Goal: Navigation & Orientation: Find specific page/section

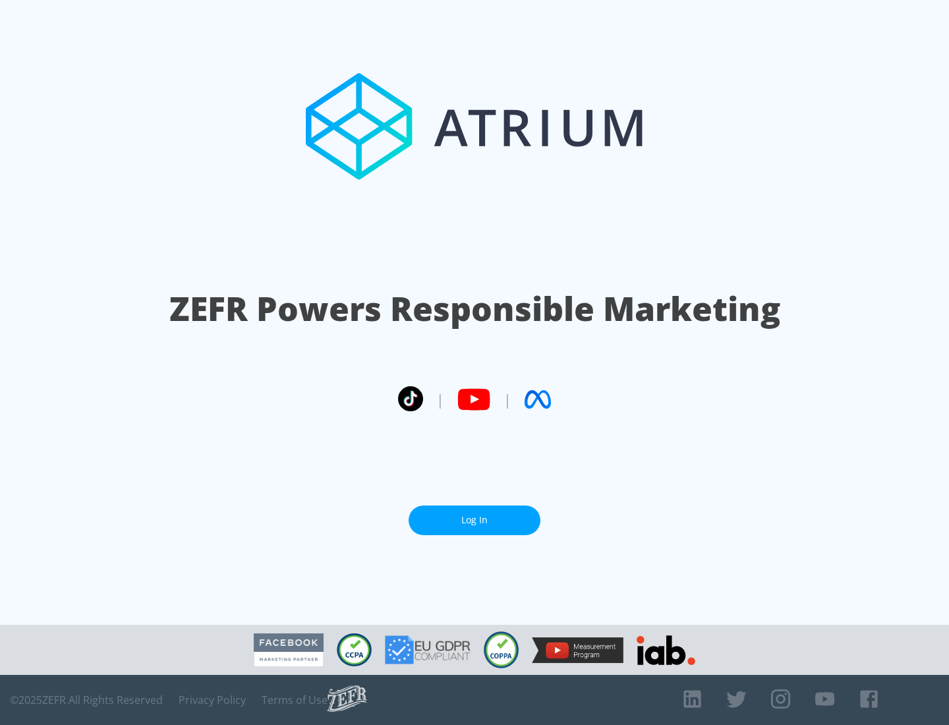
click at [474, 520] on link "Log In" at bounding box center [475, 520] width 132 height 30
